Goal: Transaction & Acquisition: Purchase product/service

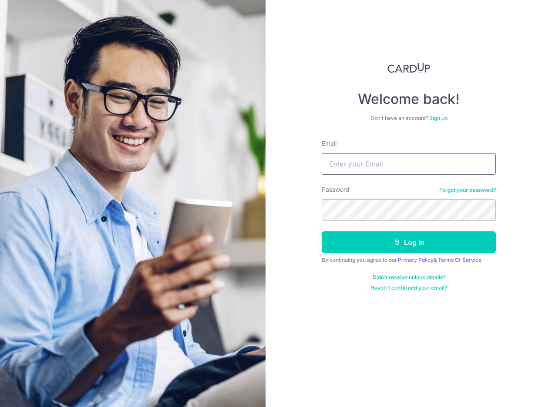
type input "zedxiao@gmail.com"
click at [409, 242] on button "Log in" at bounding box center [409, 242] width 174 height 22
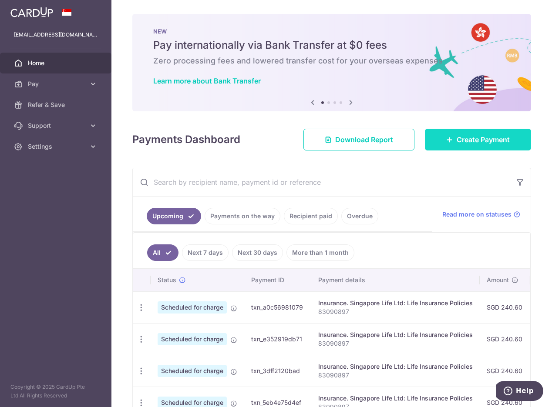
click at [456, 143] on span "Create Payment" at bounding box center [482, 139] width 53 height 10
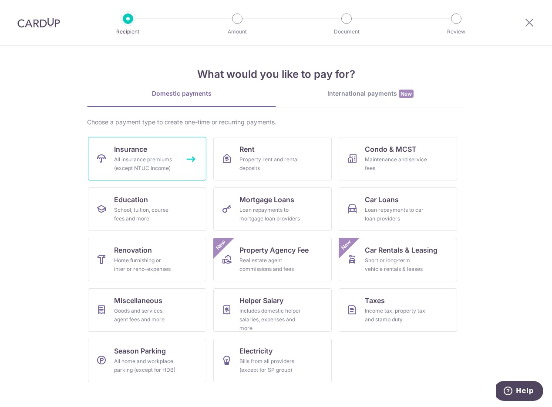
click at [134, 166] on div "All insurance premiums (except NTUC Income)" at bounding box center [145, 163] width 63 height 17
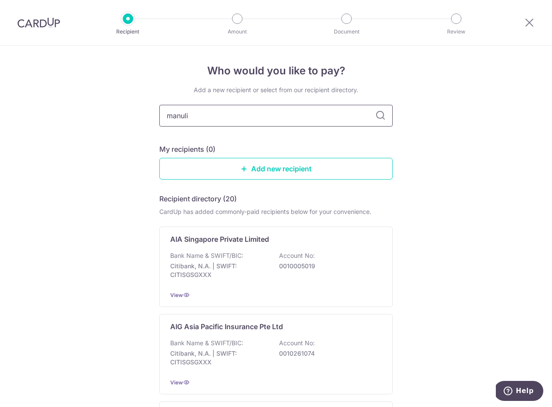
type input "manulif"
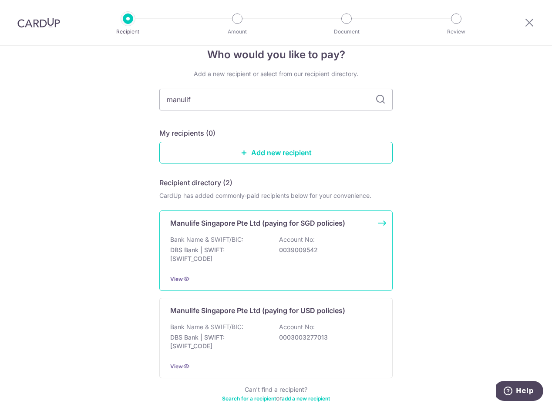
scroll to position [34, 0]
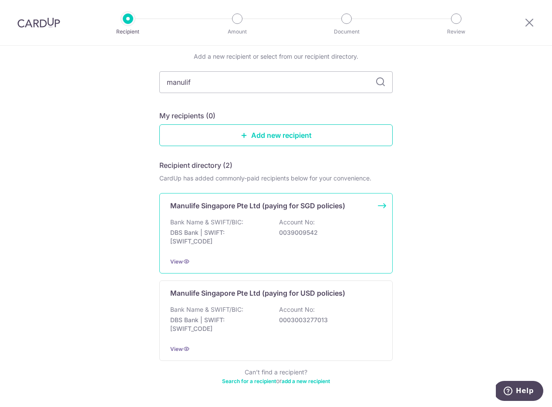
click at [337, 236] on p "0039009542" at bounding box center [327, 232] width 97 height 9
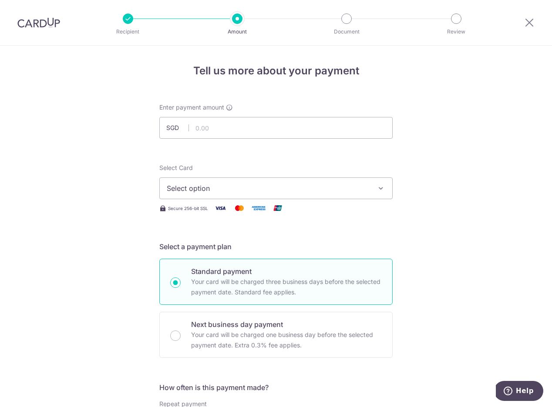
click at [206, 186] on span "Select option" at bounding box center [268, 188] width 203 height 10
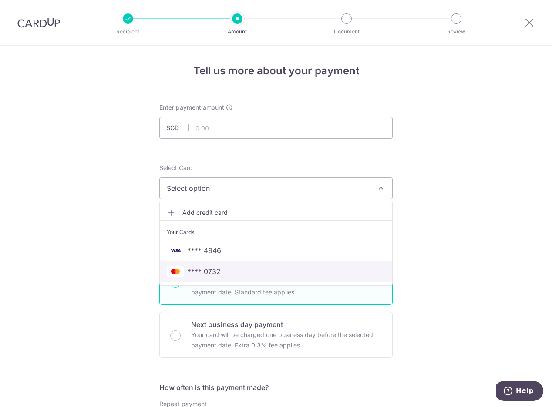
click at [206, 267] on span "**** 0732" at bounding box center [204, 271] width 33 height 10
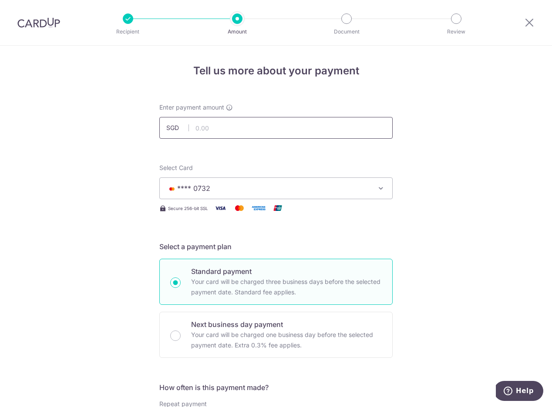
click at [331, 133] on input "text" at bounding box center [275, 128] width 233 height 22
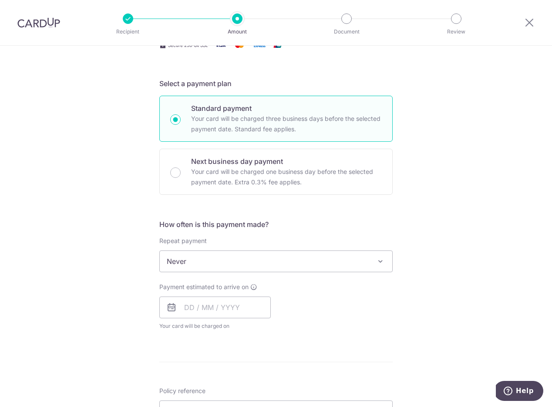
scroll to position [213, 0]
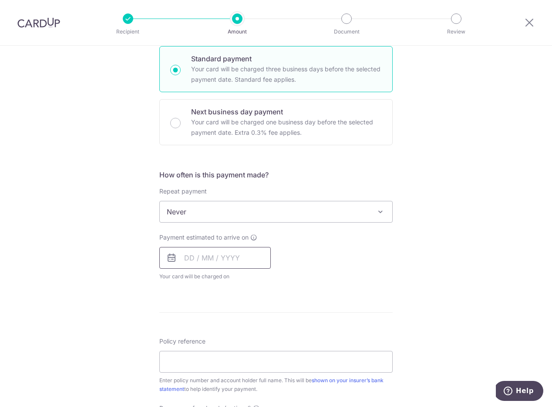
type input "1,667.85"
click at [196, 257] on input "text" at bounding box center [214, 258] width 111 height 22
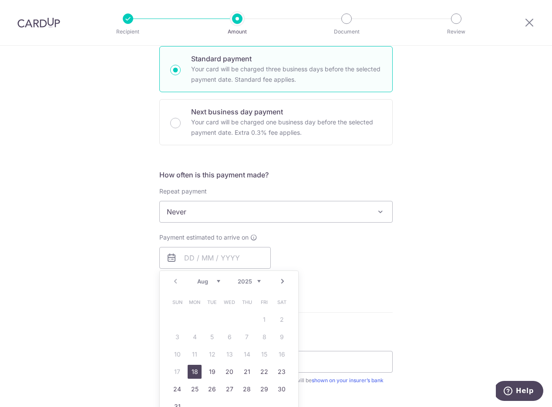
click at [195, 371] on link "18" at bounding box center [195, 372] width 14 height 14
type input "18/08/2025"
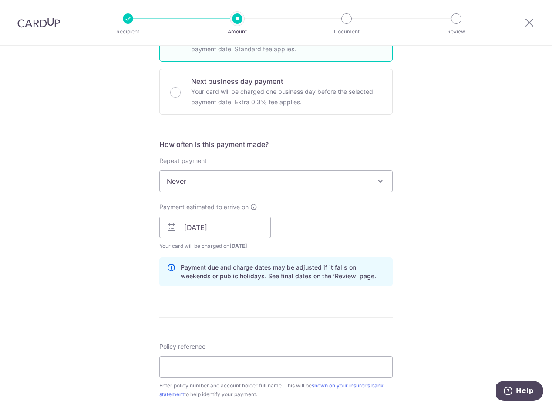
scroll to position [293, 0]
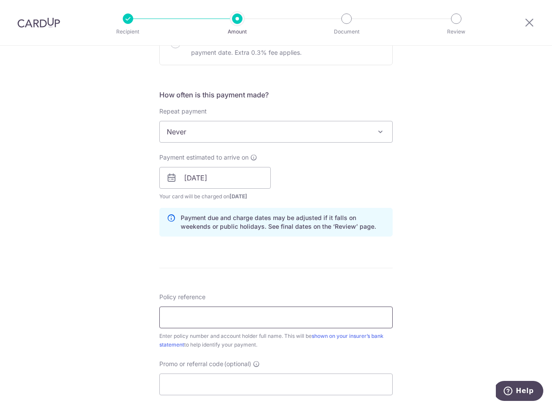
click at [232, 325] on input "Policy reference" at bounding box center [275, 318] width 233 height 22
paste input "1492404615"
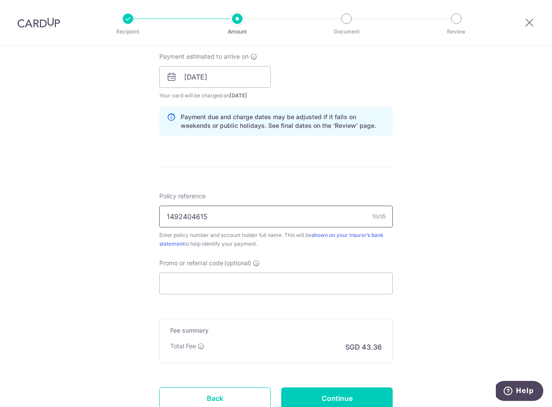
scroll to position [424, 0]
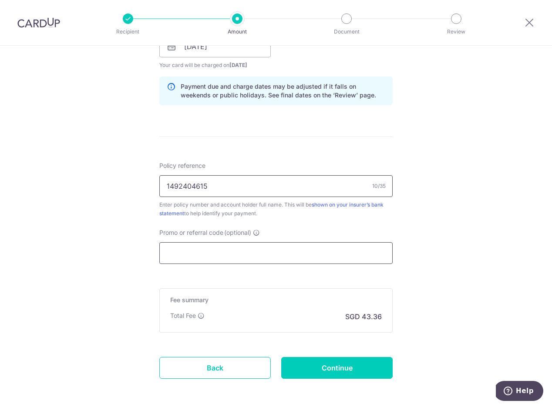
type input "1492404615"
click at [250, 248] on input "Promo or referral code (optional)" at bounding box center [275, 253] width 233 height 22
paste input "OFF225"
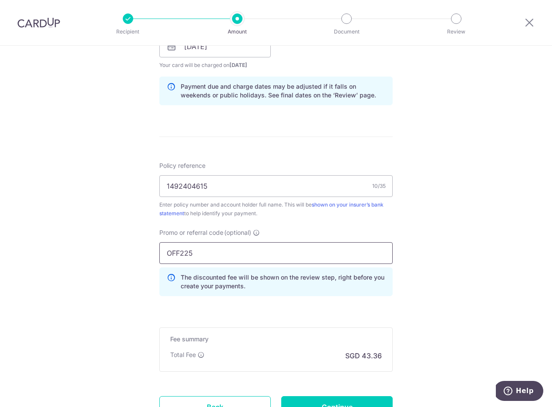
type input "OFF225"
click at [265, 303] on form "Enter payment amount SGD 1,667.85 1667.85 Select Card **** 0732 Add credit card…" at bounding box center [275, 61] width 233 height 764
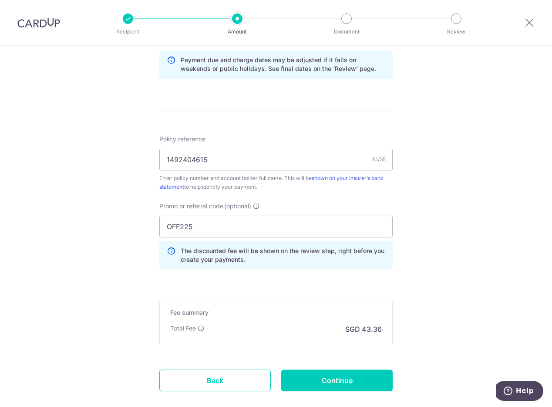
scroll to position [500, 0]
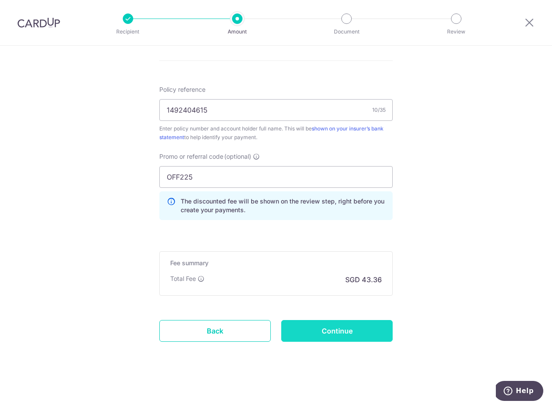
click at [317, 325] on input "Continue" at bounding box center [336, 331] width 111 height 22
type input "Create Schedule"
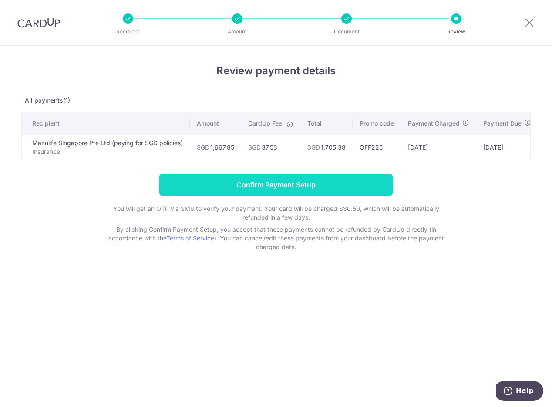
click at [339, 182] on input "Confirm Payment Setup" at bounding box center [275, 185] width 233 height 22
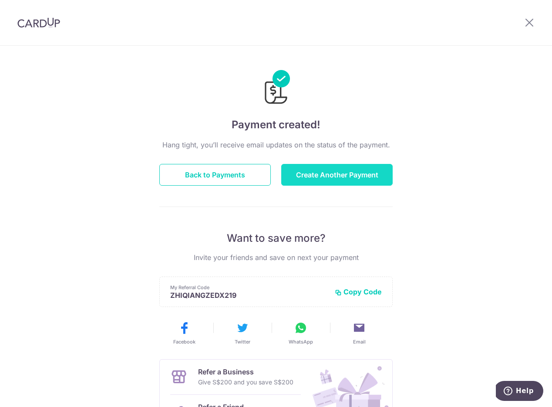
click at [322, 179] on button "Create Another Payment" at bounding box center [336, 175] width 111 height 22
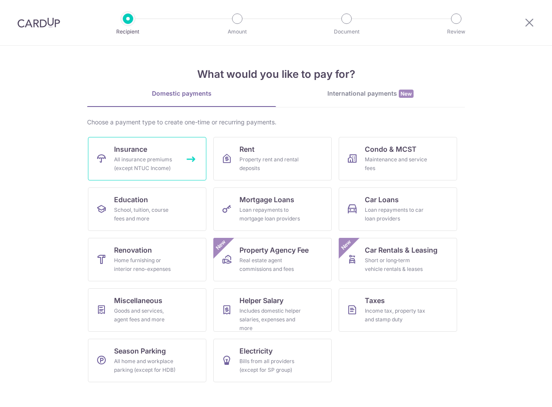
click at [168, 165] on div "All insurance premiums (except NTUC Income)" at bounding box center [145, 163] width 63 height 17
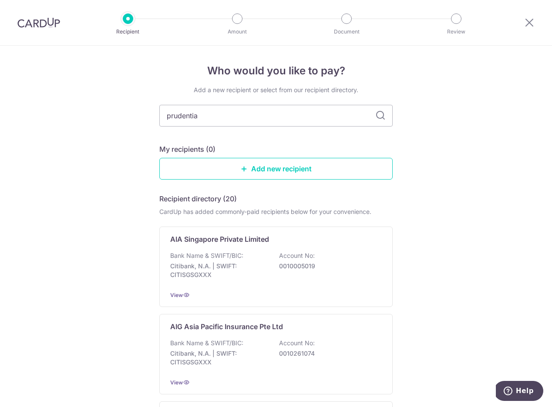
type input "prudential"
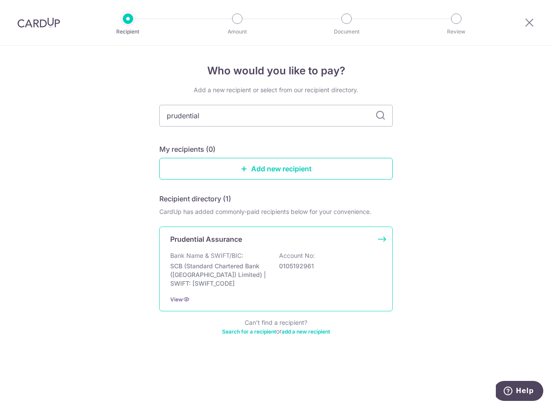
click at [249, 248] on div "Prudential Assurance Bank Name & SWIFT/BIC: SCB (Standard Chartered Bank (Singa…" at bounding box center [275, 269] width 233 height 85
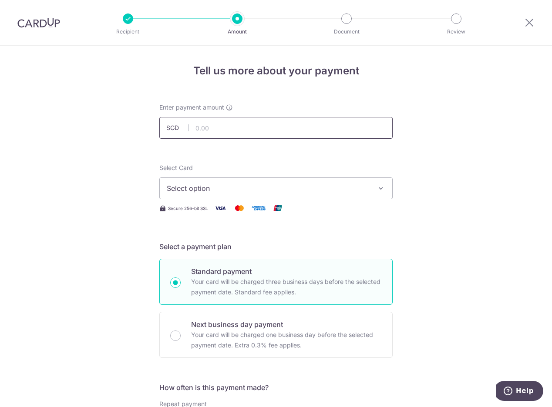
click at [328, 125] on input "text" at bounding box center [275, 128] width 233 height 22
type input "294.00"
click at [301, 188] on span "Select option" at bounding box center [268, 188] width 203 height 10
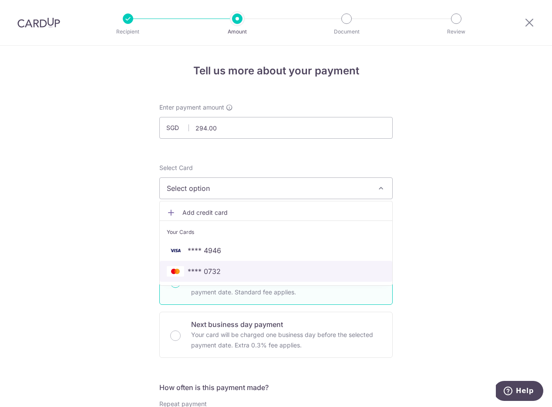
click at [272, 275] on span "**** 0732" at bounding box center [276, 271] width 218 height 10
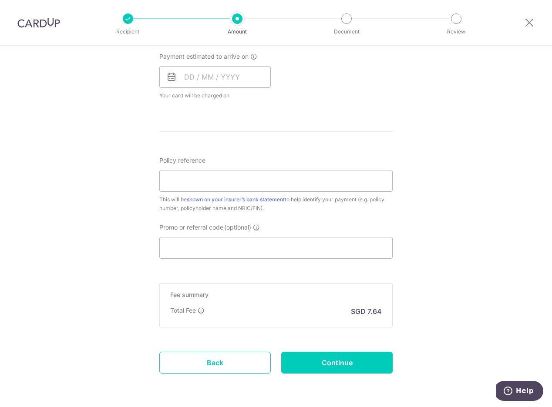
scroll to position [371, 0]
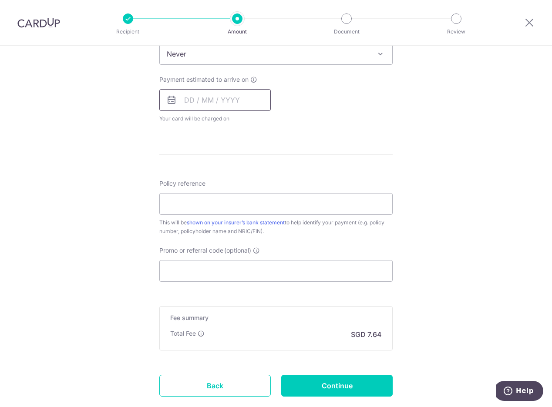
click at [213, 104] on input "text" at bounding box center [214, 100] width 111 height 22
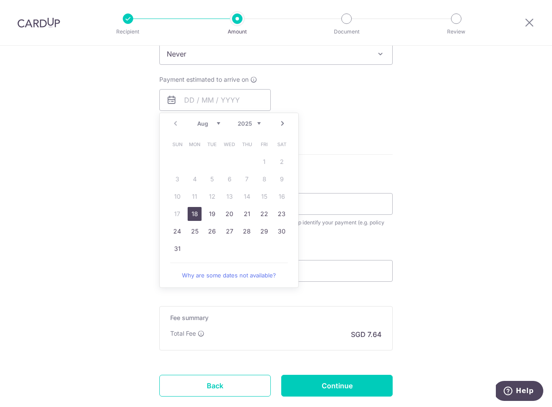
click at [188, 214] on link "18" at bounding box center [195, 214] width 14 height 14
type input "[DATE]"
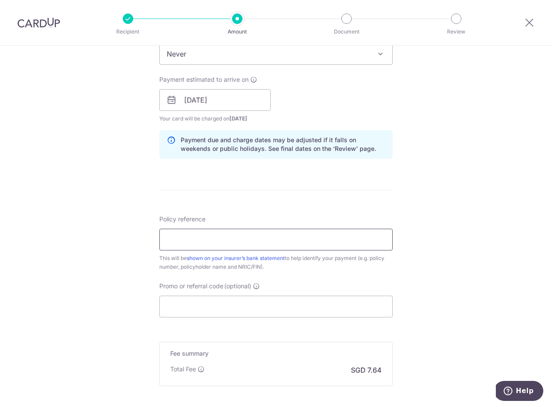
click at [203, 231] on input "Policy reference" at bounding box center [275, 240] width 233 height 22
paste input "OFF225"
type input "OFF225"
click at [237, 303] on input "Promo or referral code (optional)" at bounding box center [275, 307] width 233 height 22
paste input "OFF225"
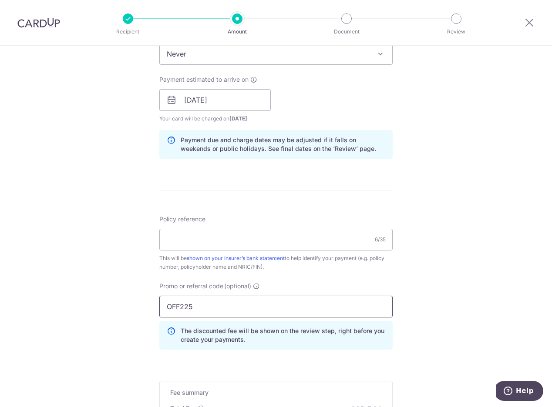
type input "OFF225"
click at [215, 225] on div "Policy reference 6/35 This will be shown on your insurer’s bank statement to he…" at bounding box center [275, 243] width 233 height 57
click at [215, 231] on input "Policy reference" at bounding box center [275, 240] width 233 height 22
paste input "48635349"
type input "48635349"
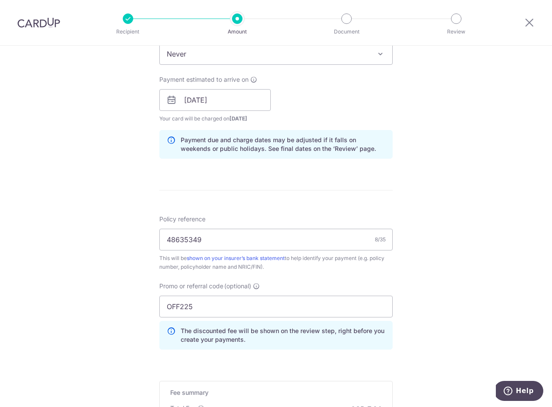
click at [395, 190] on div "Tell us more about your payment Enter payment amount SGD 294.00 294.00 Select C…" at bounding box center [276, 106] width 552 height 862
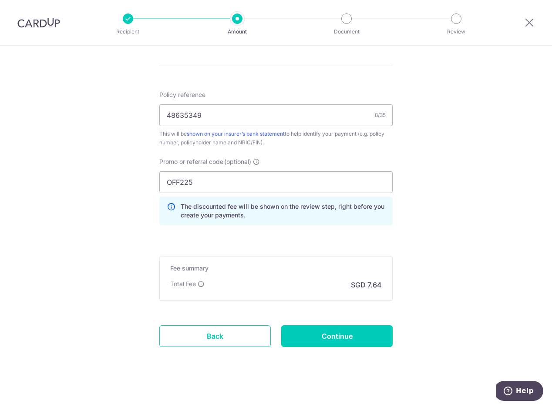
scroll to position [500, 0]
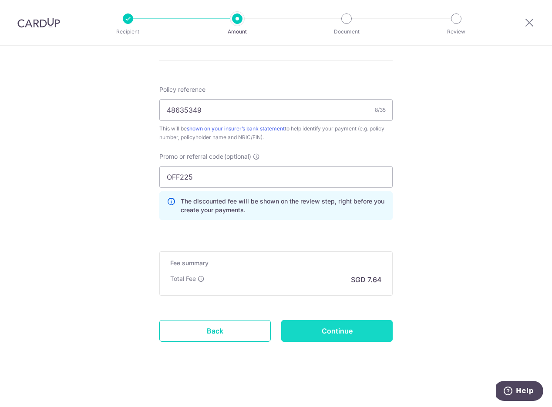
click at [308, 323] on input "Continue" at bounding box center [336, 331] width 111 height 22
type input "Create Schedule"
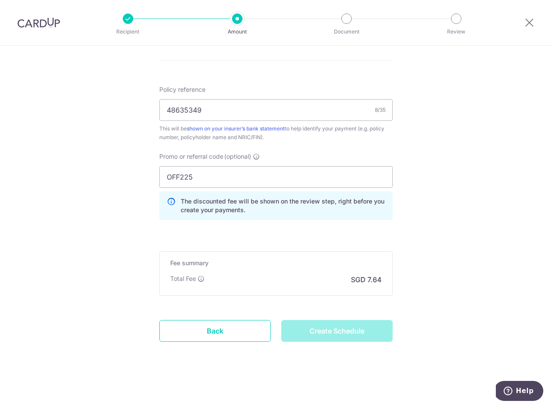
click at [320, 331] on div "Create Schedule" at bounding box center [337, 331] width 122 height 22
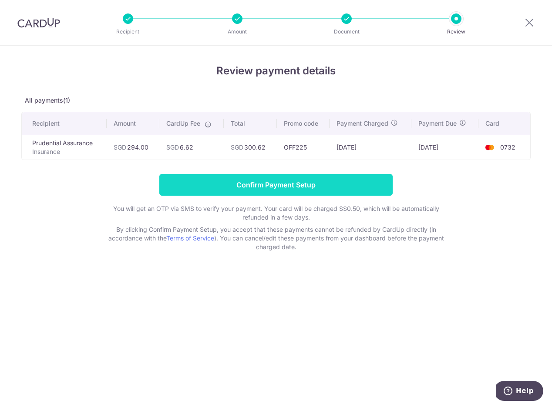
click at [306, 183] on input "Confirm Payment Setup" at bounding box center [275, 185] width 233 height 22
